Goal: Information Seeking & Learning: Find contact information

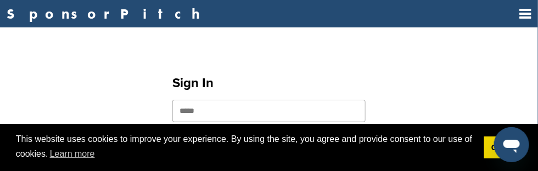
click at [206, 118] on input "email" at bounding box center [268, 111] width 193 height 22
type input "**********"
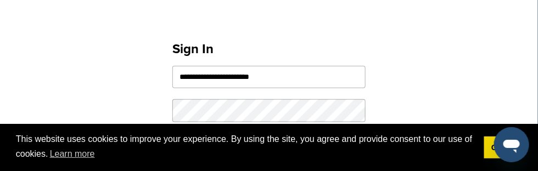
scroll to position [110, 0]
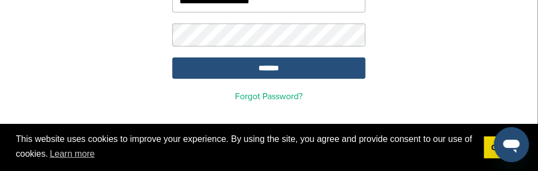
click at [270, 75] on input "*******" at bounding box center [268, 68] width 193 height 21
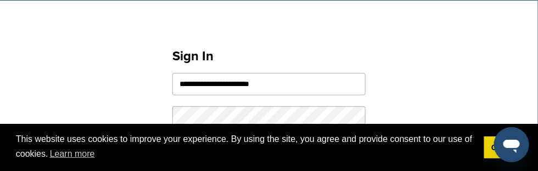
scroll to position [0, 0]
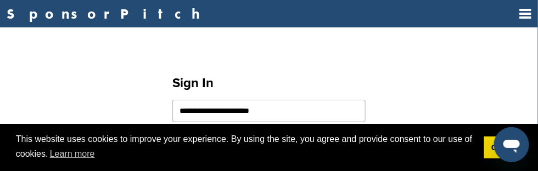
click at [0, 0] on link "Sign In" at bounding box center [0, 0] width 0 height 0
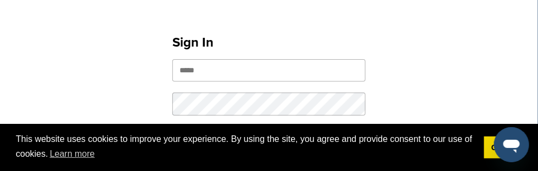
scroll to position [55, 0]
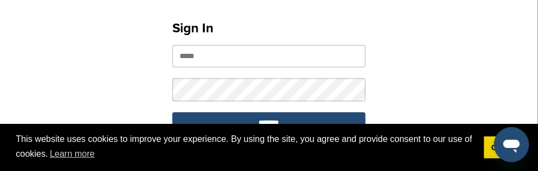
click at [238, 67] on input "email" at bounding box center [268, 56] width 193 height 22
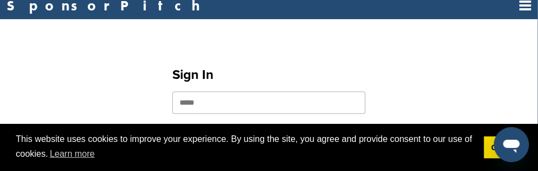
scroll to position [0, 0]
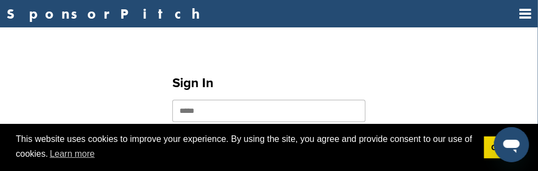
click at [212, 55] on div "Sign In ******* Forgot Password?" at bounding box center [269, 139] width 538 height 196
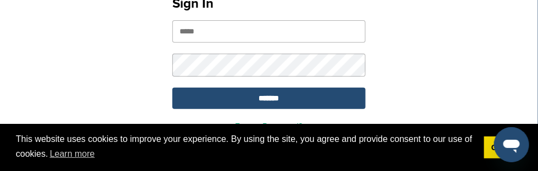
scroll to position [64, 0]
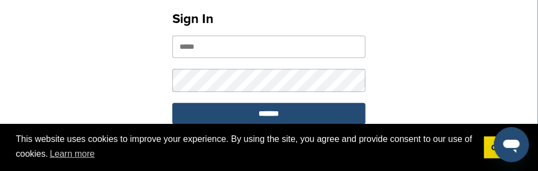
click at [205, 54] on input "email" at bounding box center [268, 47] width 193 height 22
type input "**********"
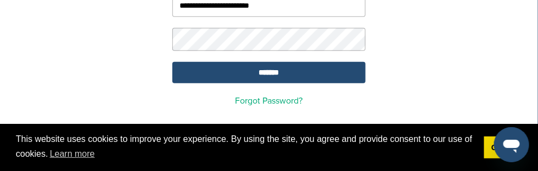
scroll to position [119, 0]
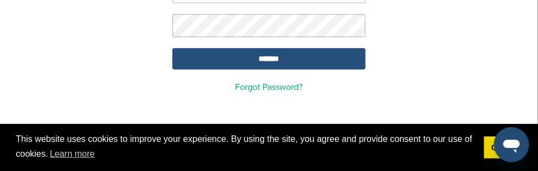
click at [255, 63] on input "*******" at bounding box center [268, 58] width 193 height 21
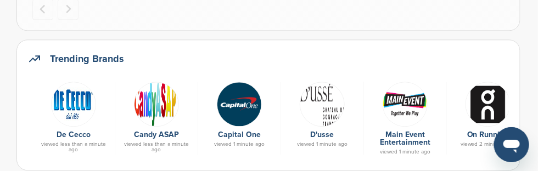
scroll to position [604, 0]
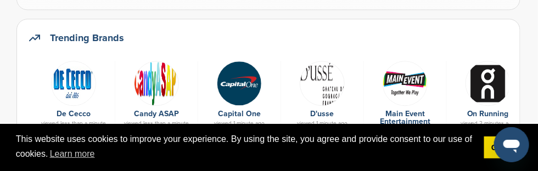
click at [262, 80] on img at bounding box center [239, 83] width 45 height 45
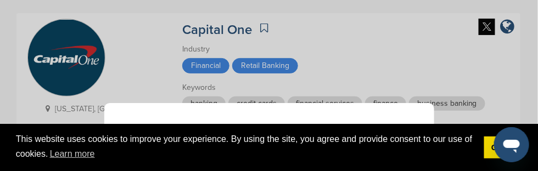
scroll to position [165, 0]
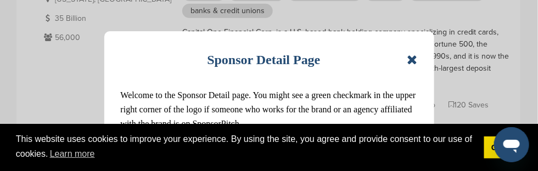
click at [410, 62] on icon at bounding box center [412, 59] width 10 height 13
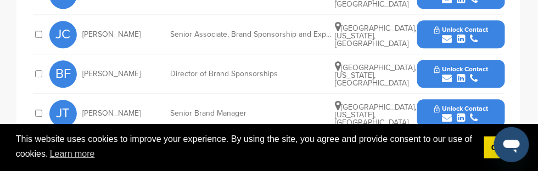
scroll to position [604, 0]
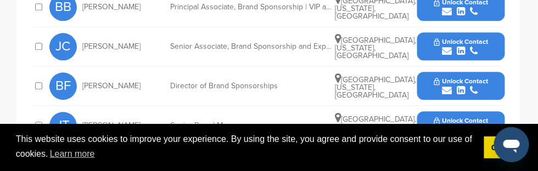
click at [416, 60] on span "McLean, Virginia, United States" at bounding box center [375, 48] width 81 height 25
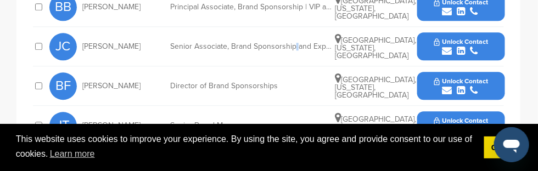
drag, startPoint x: 483, startPoint y: 93, endPoint x: 418, endPoint y: 98, distance: 65.5
click at [418, 66] on div "JC Joseph Chang Senior Associate, Brand Sponsorship and Experiential Marketing …" at bounding box center [276, 46] width 455 height 39
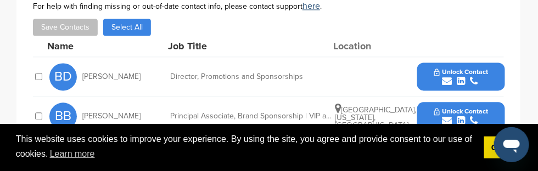
scroll to position [494, 0]
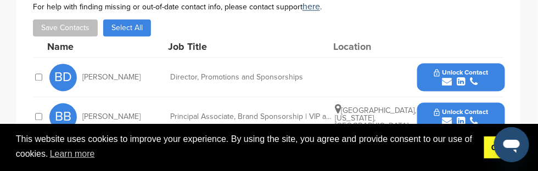
click at [492, 153] on link "Got it!" at bounding box center [503, 148] width 38 height 22
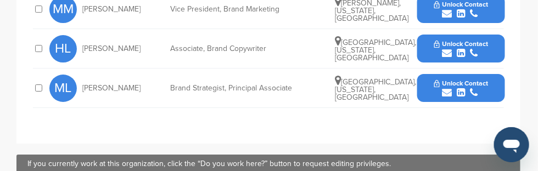
scroll to position [823, 0]
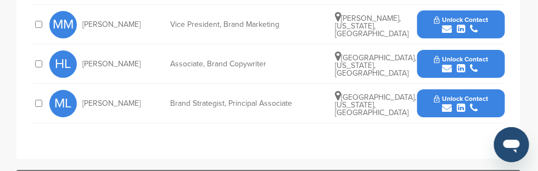
click at [140, 108] on span "Mercedes Liss" at bounding box center [111, 104] width 58 height 8
click at [77, 117] on span "ML" at bounding box center [62, 103] width 27 height 27
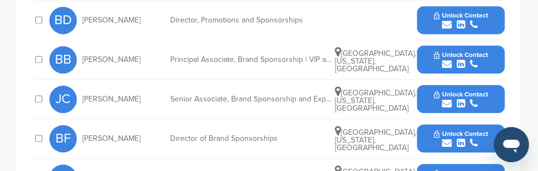
scroll to position [549, 0]
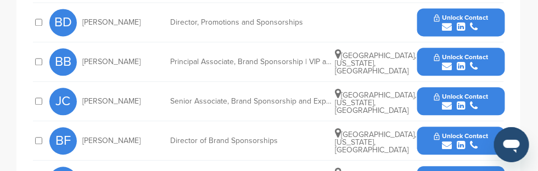
click at [77, 36] on span "BD" at bounding box center [62, 22] width 27 height 27
click at [140, 26] on span "[PERSON_NAME]" at bounding box center [111, 23] width 58 height 8
click at [332, 42] on div "BD Byron Daub Director, Promotions and Sponsorships Unlock Contact" at bounding box center [276, 22] width 455 height 39
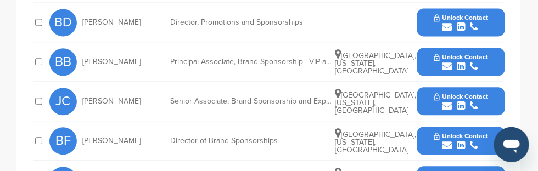
click at [416, 76] on span "[GEOGRAPHIC_DATA], [US_STATE], [GEOGRAPHIC_DATA]" at bounding box center [375, 63] width 81 height 25
drag, startPoint x: 478, startPoint y: 105, endPoint x: 390, endPoint y: 115, distance: 89.4
click at [390, 81] on div "BB Brian Beck Principal Associate, Brand Sponsorship | VIP and Ticketed Experie…" at bounding box center [276, 61] width 455 height 39
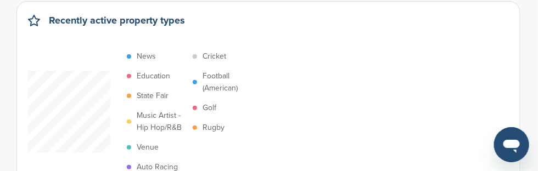
scroll to position [55, 0]
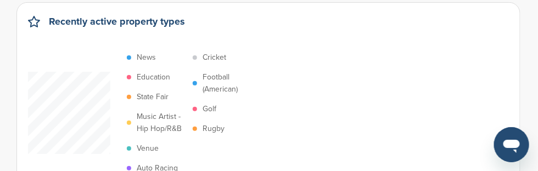
click at [0, 0] on div "Search" at bounding box center [0, 0] width 0 height 0
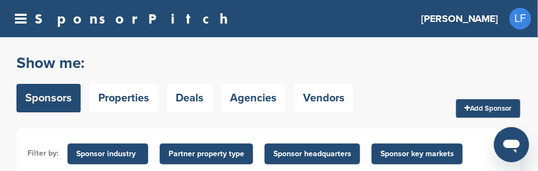
click at [0, 0] on input "text" at bounding box center [0, 0] width 0 height 0
type input "**********"
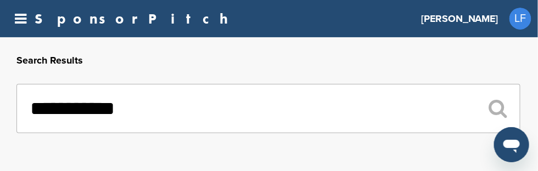
click at [203, 112] on input "**********" at bounding box center [268, 108] width 504 height 49
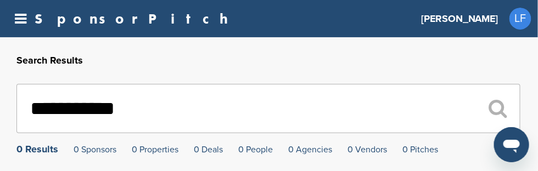
scroll to position [55, 0]
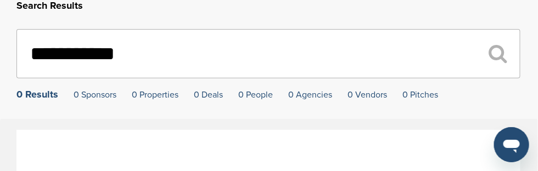
click at [203, 59] on input "**********" at bounding box center [268, 53] width 504 height 49
click at [220, 63] on input "**********" at bounding box center [268, 53] width 504 height 49
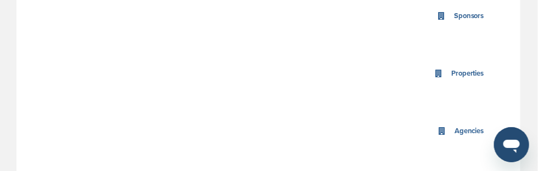
scroll to position [0, 0]
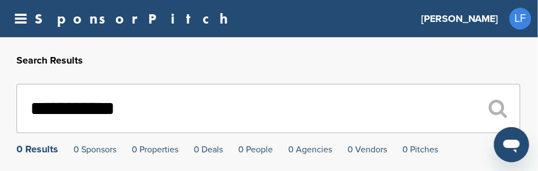
click at [247, 115] on input "**********" at bounding box center [268, 108] width 504 height 49
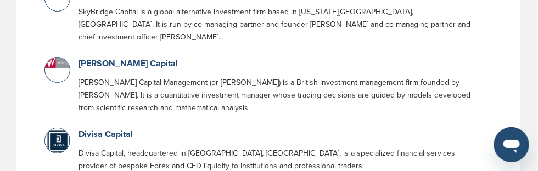
scroll to position [988, 0]
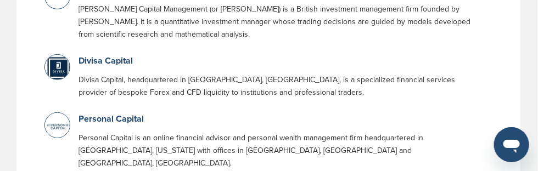
type input "*******"
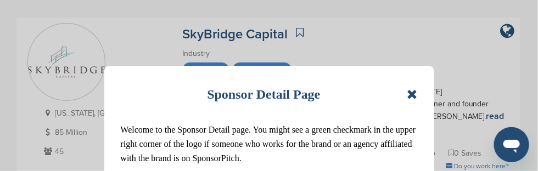
scroll to position [165, 0]
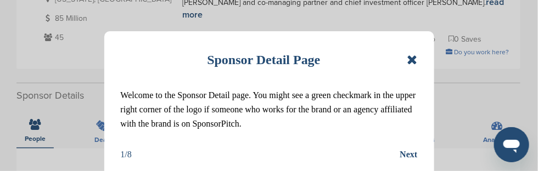
click at [409, 63] on icon at bounding box center [412, 59] width 10 height 13
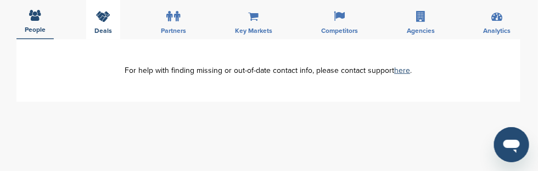
scroll to position [274, 0]
click at [41, 20] on icon at bounding box center [36, 14] width 12 height 11
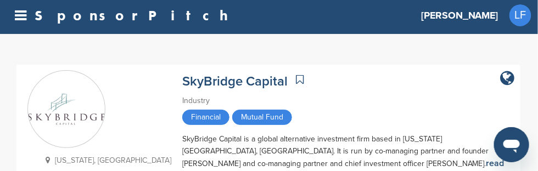
scroll to position [0, 0]
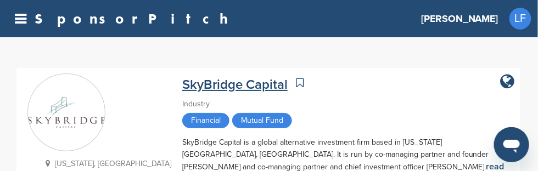
click at [262, 86] on link "SkyBridge Capital" at bounding box center [234, 85] width 105 height 16
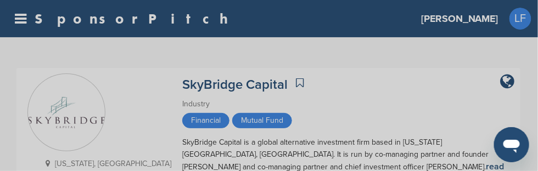
click at [270, 87] on div "Sponsor Detail Page Welcome to the Sponsor Detail page. You might see a green c…" at bounding box center [269, 85] width 538 height 171
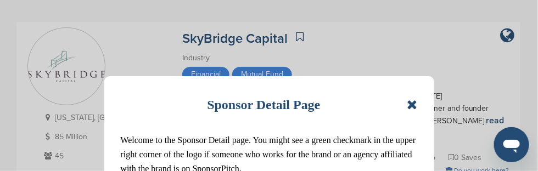
scroll to position [165, 0]
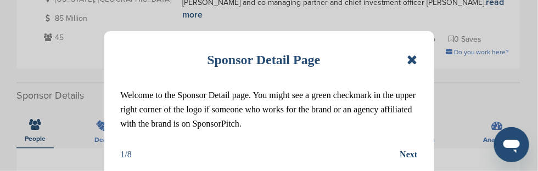
click at [414, 62] on icon at bounding box center [412, 59] width 10 height 13
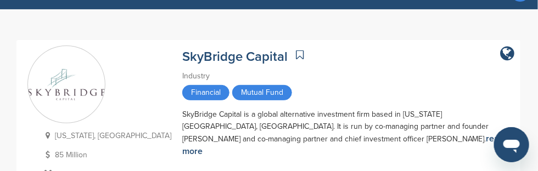
scroll to position [0, 0]
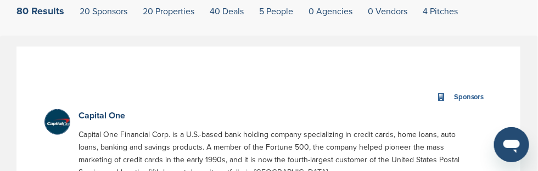
scroll to position [106, 0]
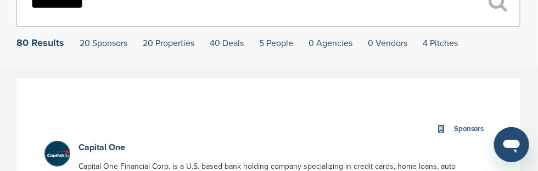
click at [72, 156] on img at bounding box center [58, 155] width 27 height 27
click at [125, 153] on link "Capital One" at bounding box center [101, 147] width 47 height 11
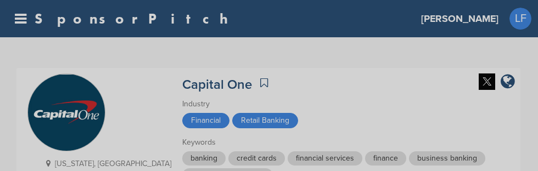
click at [220, 153] on div "Sponsor Detail Page Welcome to the Sponsor Detail page. You might see a green c…" at bounding box center [269, 85] width 538 height 171
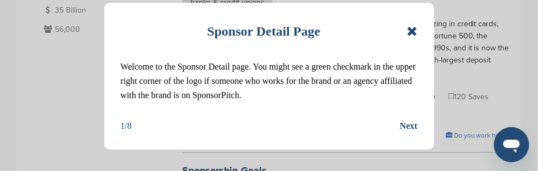
scroll to position [219, 0]
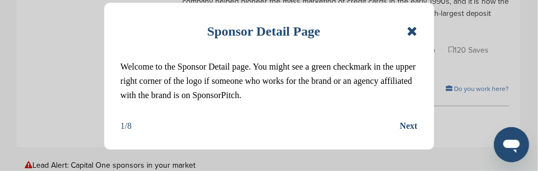
click at [414, 31] on icon at bounding box center [412, 31] width 10 height 13
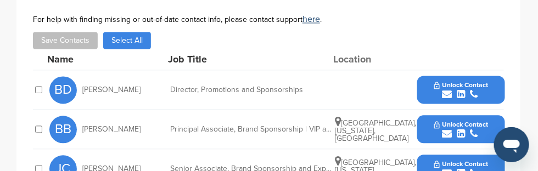
scroll to position [494, 0]
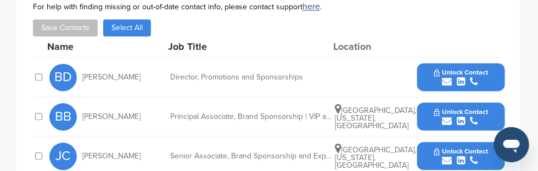
click at [322, 81] on div "Director, Promotions and Sponsorships" at bounding box center [252, 78] width 165 height 8
click at [140, 81] on span "[PERSON_NAME]" at bounding box center [111, 78] width 58 height 8
click at [77, 91] on span "BD" at bounding box center [62, 77] width 27 height 27
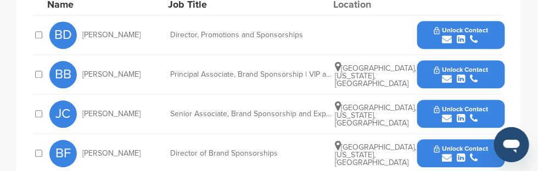
scroll to position [549, 0]
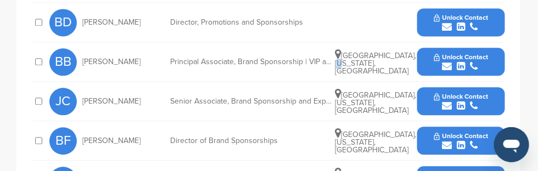
click at [416, 76] on span "[GEOGRAPHIC_DATA], [US_STATE], [GEOGRAPHIC_DATA]" at bounding box center [375, 63] width 81 height 25
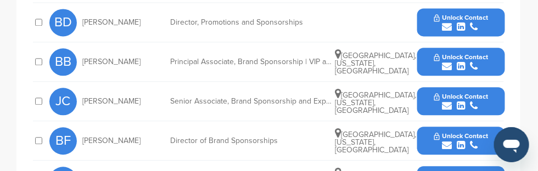
drag, startPoint x: 459, startPoint y: 110, endPoint x: 453, endPoint y: 98, distance: 13.5
click at [335, 66] on div "Principal Associate, Brand Sponsorship | VIP and Ticketed Experiences" at bounding box center [252, 62] width 165 height 8
drag, startPoint x: 459, startPoint y: 93, endPoint x: 482, endPoint y: 120, distance: 35.8
click at [482, 120] on div "JC [PERSON_NAME] Senior Associate, Brand Sponsorship and Experiential Marketing…" at bounding box center [276, 101] width 455 height 39
drag, startPoint x: 482, startPoint y: 120, endPoint x: 460, endPoint y: 92, distance: 35.6
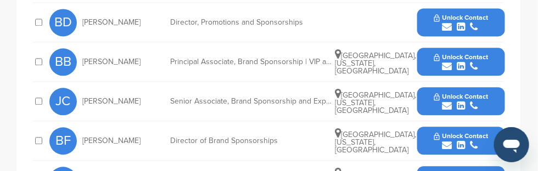
click at [341, 60] on icon at bounding box center [338, 54] width 6 height 11
click at [416, 76] on span "[GEOGRAPHIC_DATA], [US_STATE], [GEOGRAPHIC_DATA]" at bounding box center [375, 63] width 81 height 25
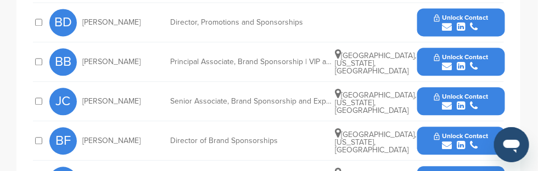
click at [416, 76] on span "[GEOGRAPHIC_DATA], [US_STATE], [GEOGRAPHIC_DATA]" at bounding box center [375, 63] width 81 height 25
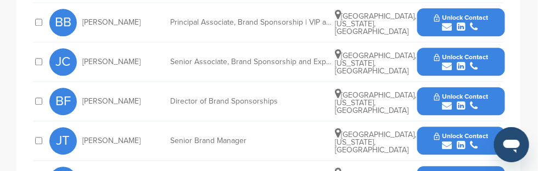
scroll to position [604, 0]
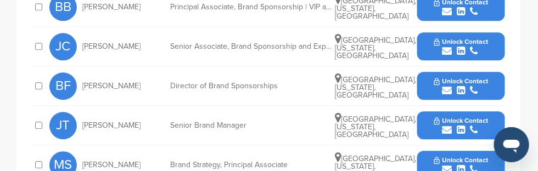
click at [341, 44] on icon at bounding box center [338, 38] width 6 height 11
click at [335, 50] on div "Senior Associate, Brand Sponsorship and Experiential Marketing" at bounding box center [252, 47] width 165 height 8
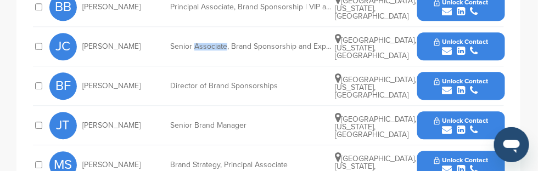
click at [335, 50] on div "Senior Associate, Brand Sponsorship and Experiential Marketing" at bounding box center [252, 47] width 165 height 8
click at [140, 50] on span "[PERSON_NAME]" at bounding box center [111, 47] width 58 height 8
drag, startPoint x: 207, startPoint y: 84, endPoint x: 182, endPoint y: 83, distance: 25.3
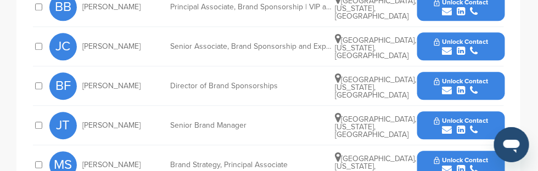
click at [77, 60] on span "JC" at bounding box center [62, 46] width 27 height 27
